Goal: Task Accomplishment & Management: Manage account settings

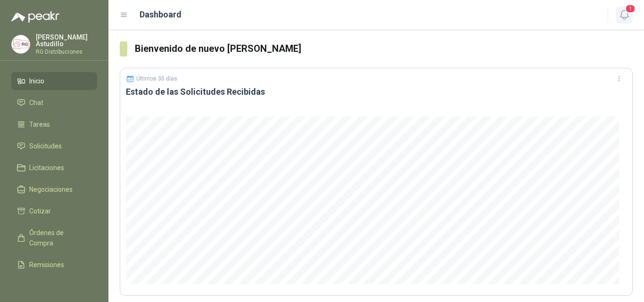
click at [623, 12] on icon "button" at bounding box center [625, 15] width 12 height 12
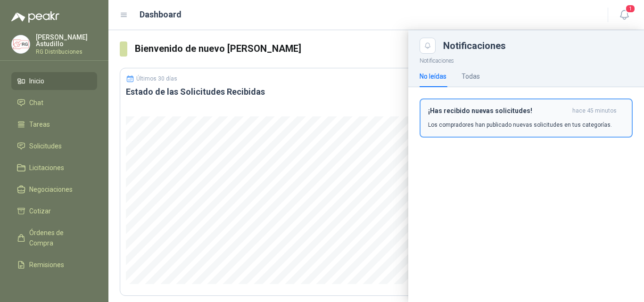
click at [554, 113] on h3 "¡Has recibido nuevas solicitudes!" at bounding box center [498, 111] width 141 height 8
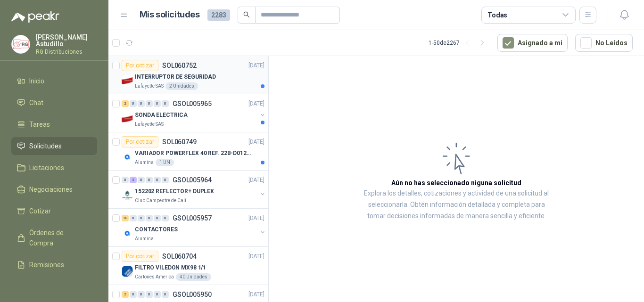
click at [224, 79] on div "INTERRUPTOR DE SEGURIDAD" at bounding box center [200, 76] width 130 height 11
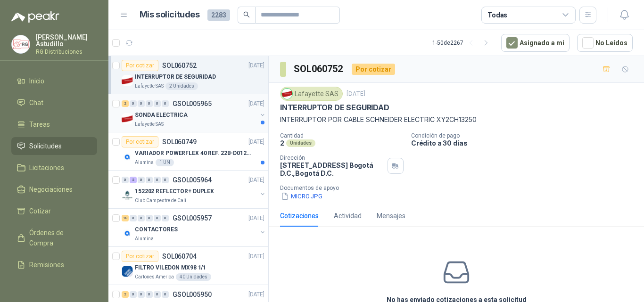
click at [196, 130] on div "2 0 0 0 0 0 GSOL005965 [DATE] [PERSON_NAME] ELECTRICA Lafayette SAS" at bounding box center [189, 113] width 160 height 38
click at [210, 111] on div "SONDA ELECTRICA" at bounding box center [196, 114] width 122 height 11
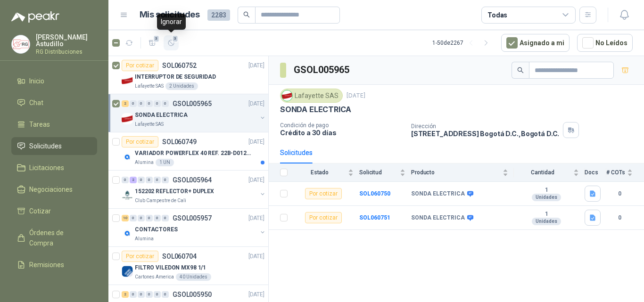
click at [173, 44] on icon "button" at bounding box center [171, 43] width 8 height 8
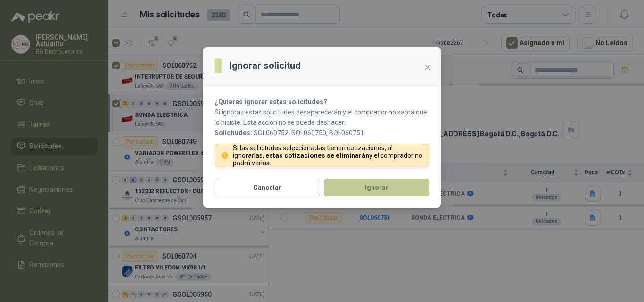
click at [384, 191] on button "Ignorar" at bounding box center [377, 188] width 106 height 18
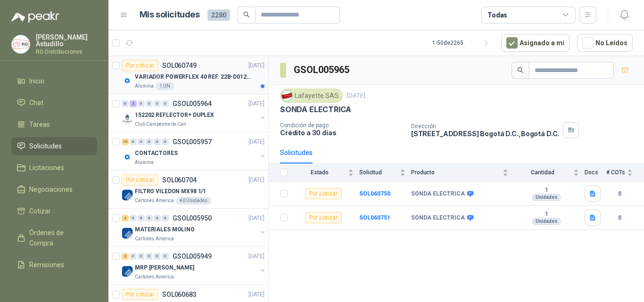
click at [219, 87] on div "Alumina 1 UN" at bounding box center [200, 87] width 130 height 8
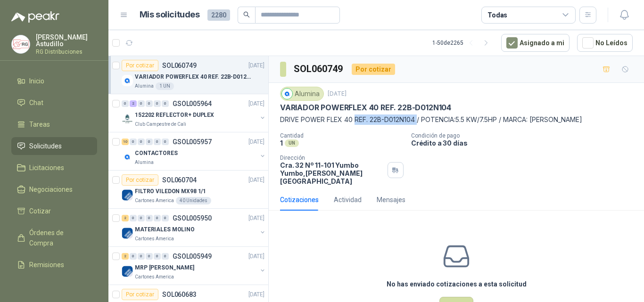
drag, startPoint x: 418, startPoint y: 121, endPoint x: 463, endPoint y: 122, distance: 44.8
click at [426, 122] on p "DRIVE POWER FLEX 40 REF. 22B-D012N104 / POTENCIA:5.5 KW/7.5HP / MARCA: [PERSON_…" at bounding box center [456, 120] width 353 height 10
click at [536, 134] on p "Condición de pago" at bounding box center [525, 136] width 229 height 7
